Goal: Task Accomplishment & Management: Manage account settings

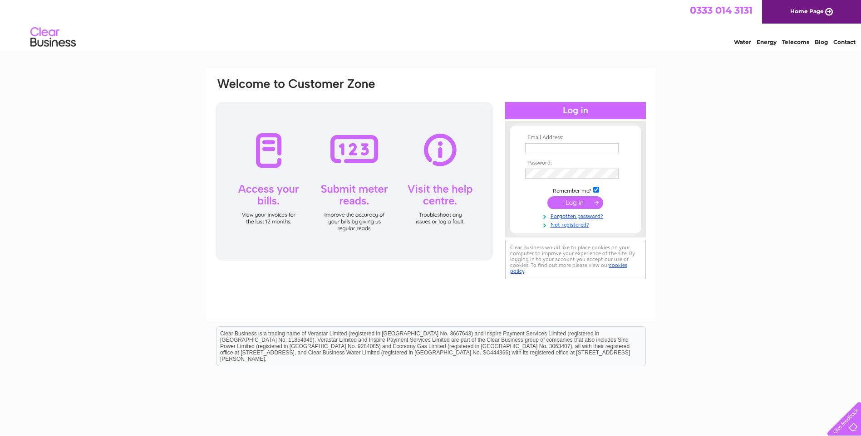
type input "[PERSON_NAME][EMAIL_ADDRESS][DOMAIN_NAME]"
click at [575, 200] on input "submit" at bounding box center [575, 202] width 56 height 13
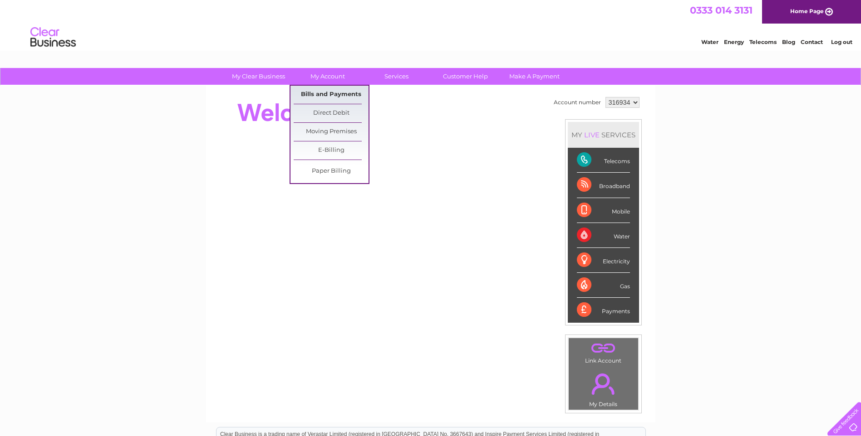
click at [326, 93] on link "Bills and Payments" at bounding box center [331, 95] width 75 height 18
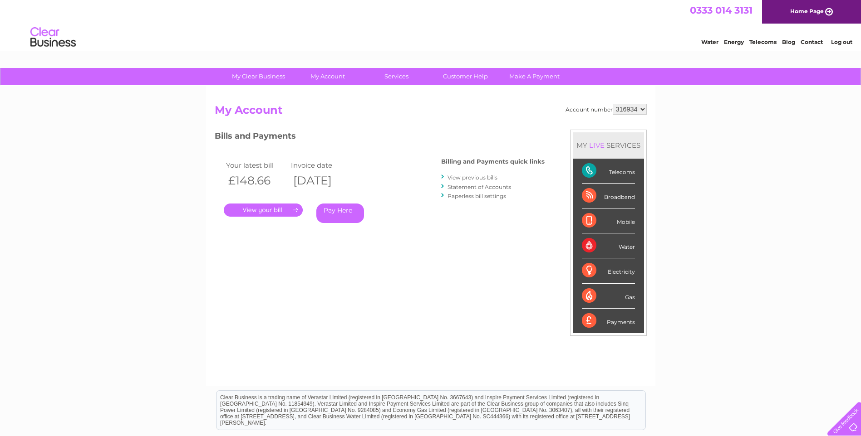
click at [255, 212] on link "." at bounding box center [263, 210] width 79 height 13
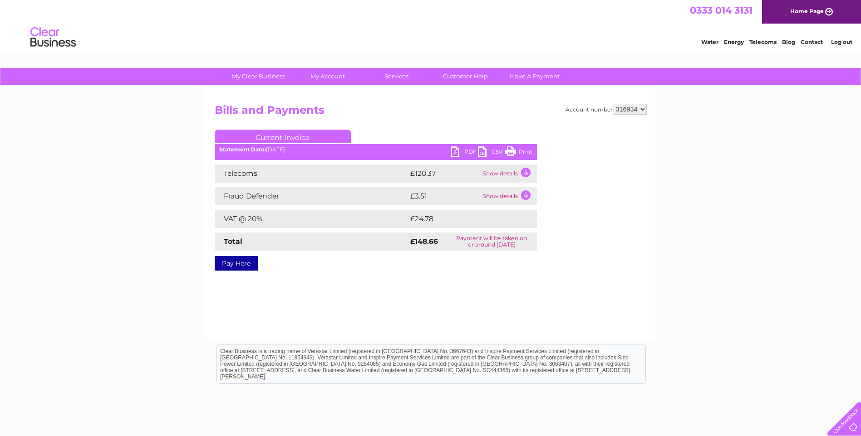
click at [454, 152] on link "PDF" at bounding box center [463, 153] width 27 height 13
click at [836, 41] on link "Log out" at bounding box center [841, 42] width 21 height 7
